Goal: Task Accomplishment & Management: Use online tool/utility

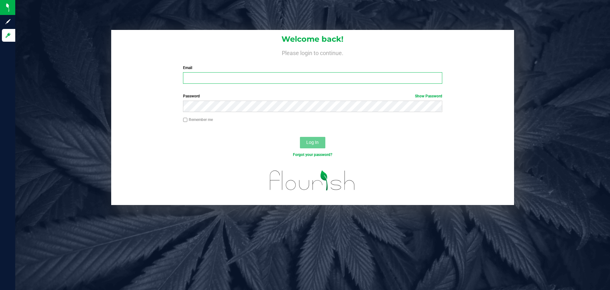
click at [307, 76] on input "Email" at bounding box center [312, 77] width 259 height 11
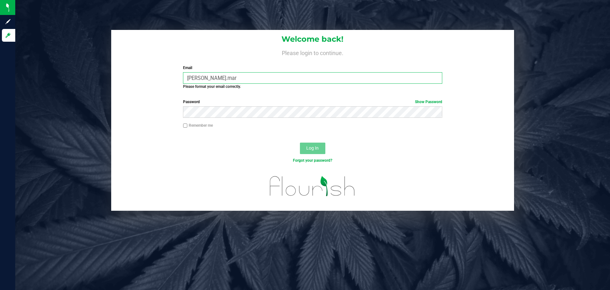
type input "[PERSON_NAME][EMAIL_ADDRESS][PERSON_NAME][DOMAIN_NAME]"
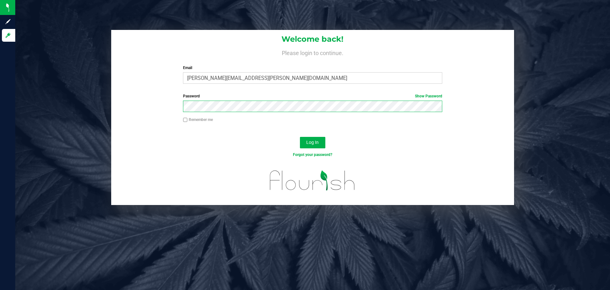
click at [300, 137] on button "Log In" at bounding box center [312, 142] width 25 height 11
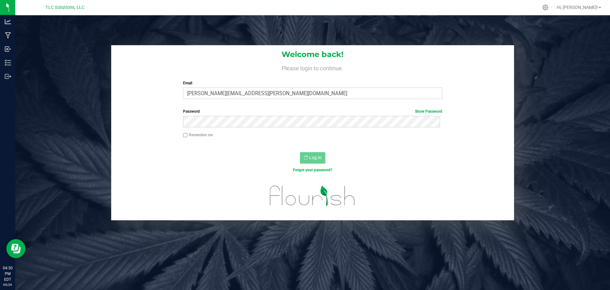
click at [0, 0] on img at bounding box center [0, 0] width 0 height 0
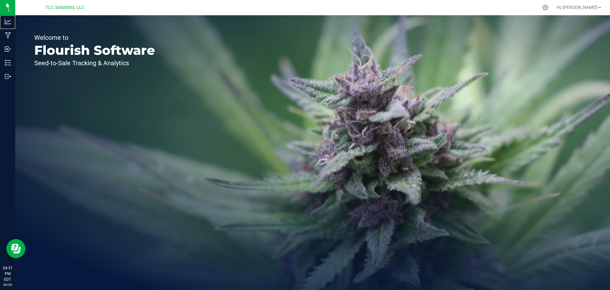
click at [0, 0] on p "Analytics" at bounding box center [0, 0] width 0 height 0
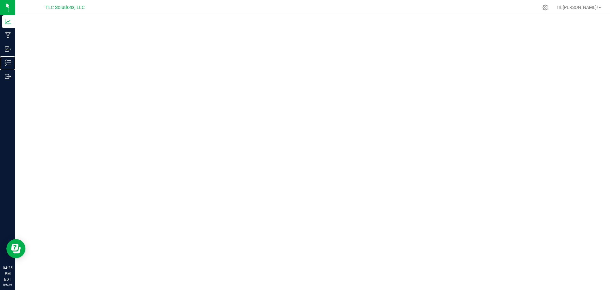
click at [10, 64] on icon at bounding box center [8, 62] width 6 height 6
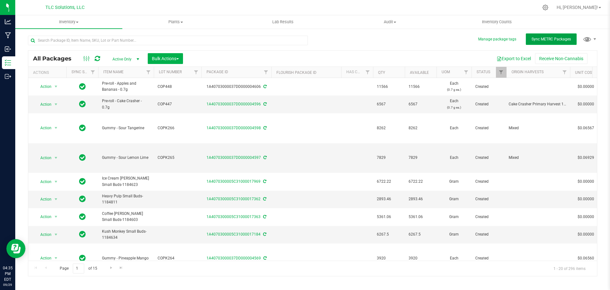
click at [546, 38] on span "Sync METRC Packages" at bounding box center [551, 39] width 39 height 4
click at [6, 52] on icon at bounding box center [8, 49] width 6 height 6
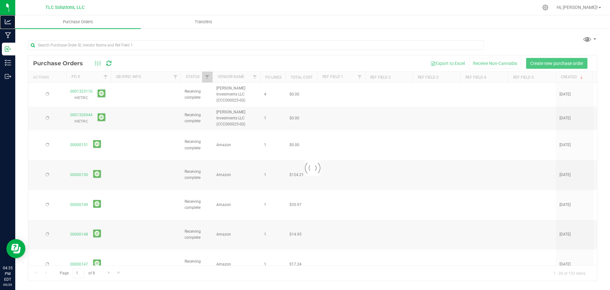
click at [0, 0] on p "Analytics" at bounding box center [0, 0] width 0 height 0
